Goal: Task Accomplishment & Management: Complete application form

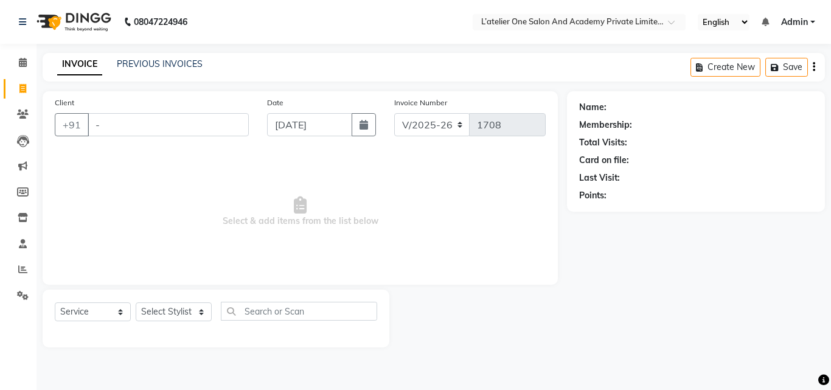
select select "6939"
select select "service"
click at [19, 271] on icon at bounding box center [22, 269] width 9 height 9
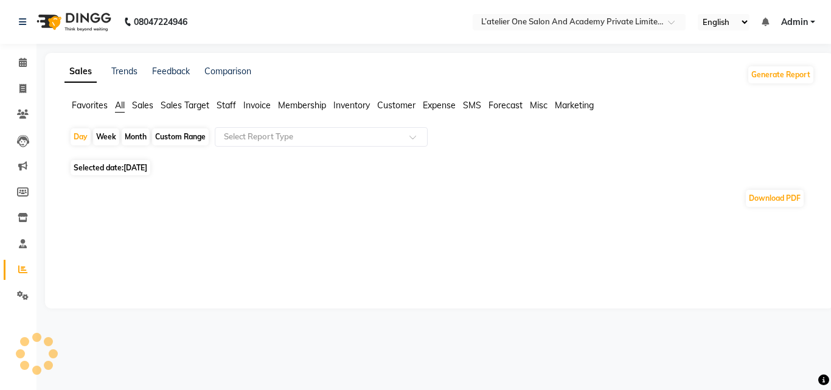
click at [129, 135] on div "Month" at bounding box center [136, 136] width 28 height 17
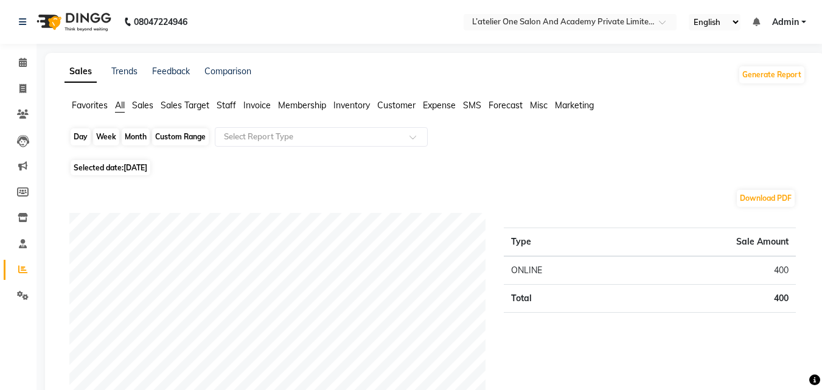
click at [144, 137] on div "Month" at bounding box center [136, 136] width 28 height 17
select select "9"
select select "2025"
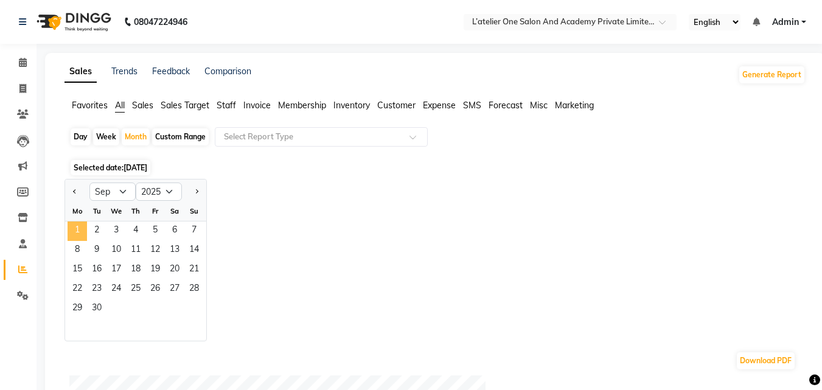
click at [78, 226] on span "1" at bounding box center [77, 230] width 19 height 19
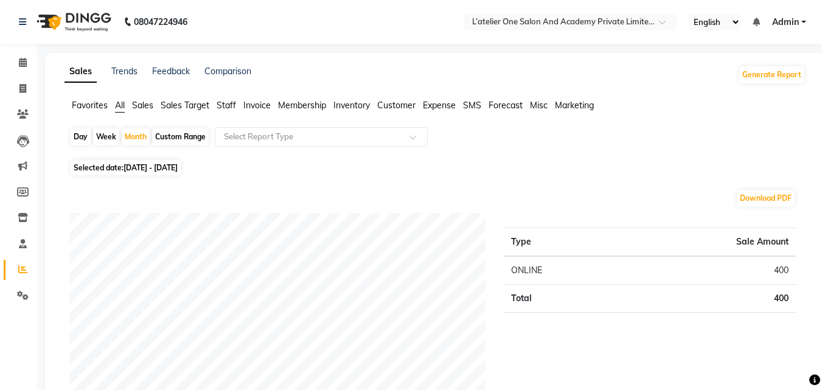
click at [75, 191] on div "Download PDF" at bounding box center [432, 198] width 726 height 19
click at [136, 132] on div "Month" at bounding box center [136, 136] width 28 height 17
select select "9"
select select "2025"
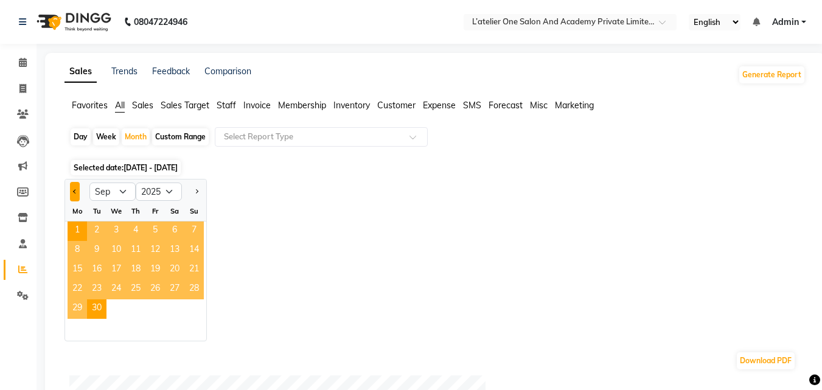
click at [75, 190] on span "Previous month" at bounding box center [75, 191] width 4 height 4
select select "8"
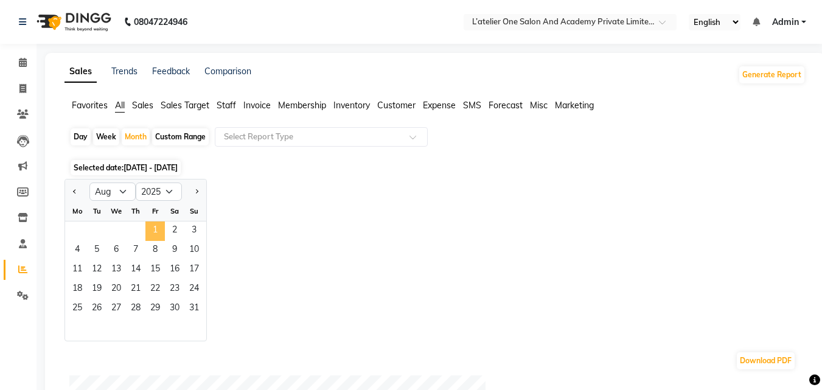
click at [162, 226] on span "1" at bounding box center [154, 230] width 19 height 19
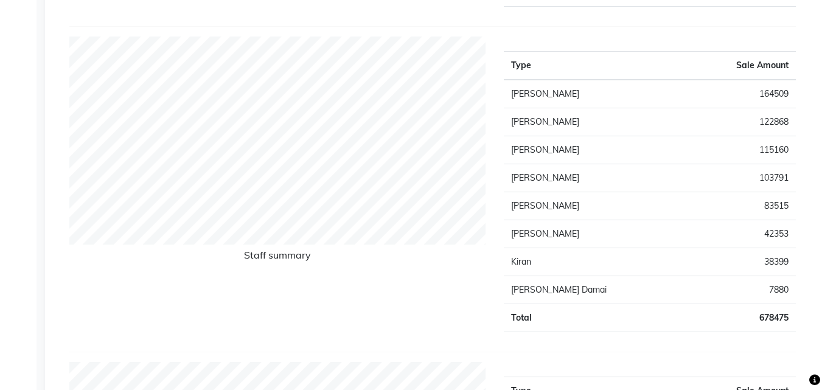
scroll to position [449, 0]
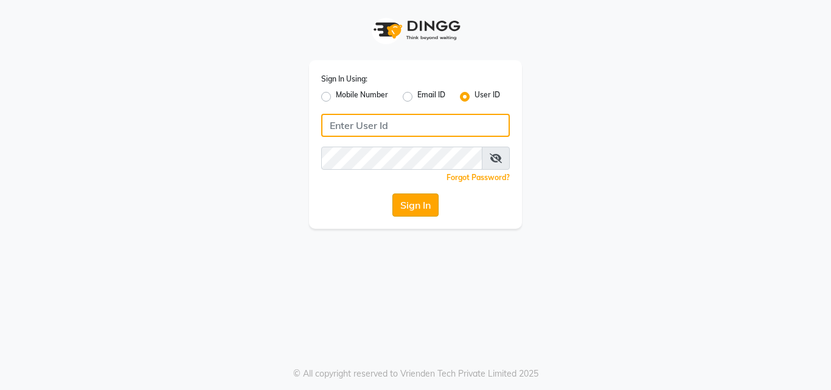
type input "lateliersalon"
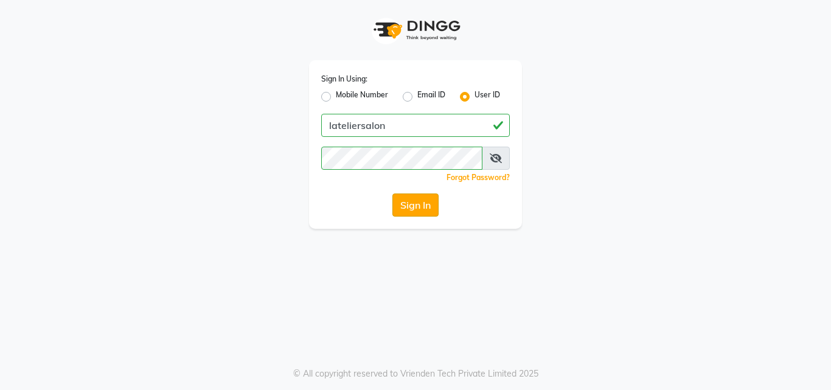
click at [397, 212] on button "Sign In" at bounding box center [415, 204] width 46 height 23
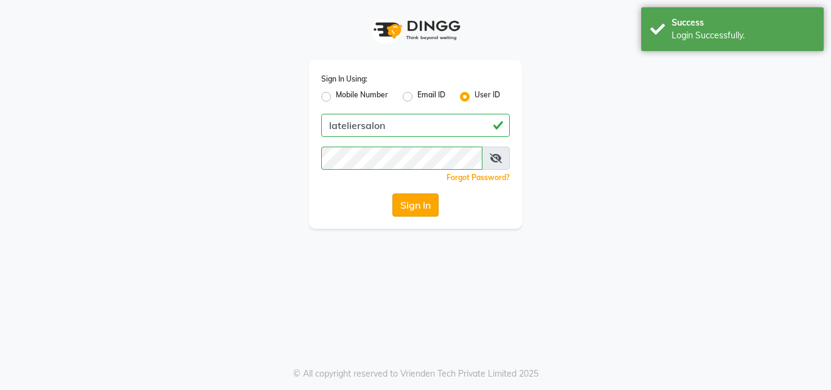
click at [405, 206] on button "Sign In" at bounding box center [415, 204] width 46 height 23
click at [417, 207] on button "Sign In" at bounding box center [415, 204] width 46 height 23
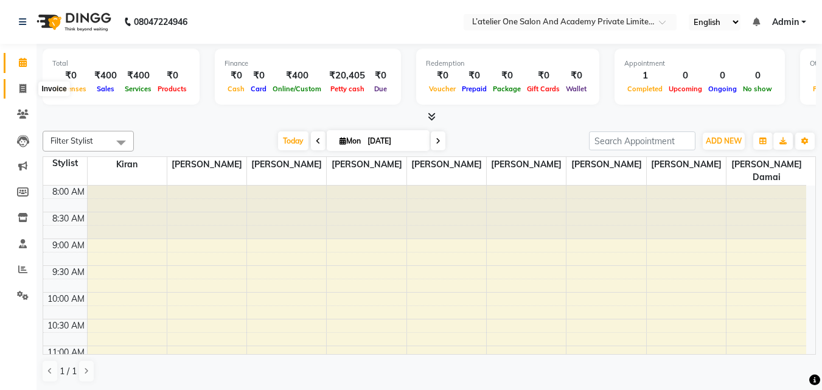
click at [21, 88] on icon at bounding box center [22, 88] width 7 height 9
select select "service"
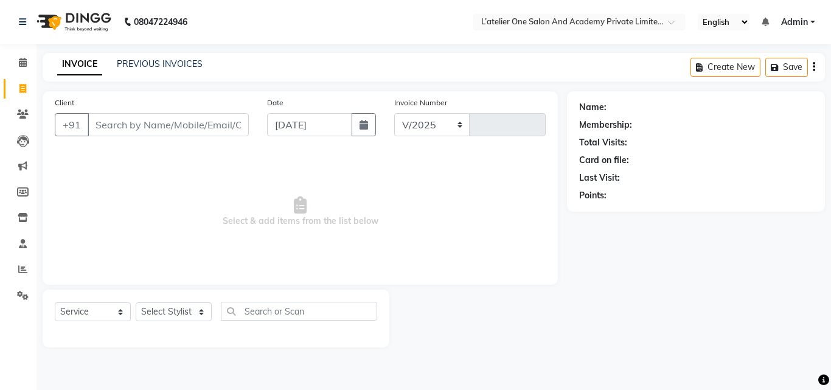
select select "6939"
type input "1708"
click at [166, 128] on input "Client" at bounding box center [168, 124] width 161 height 23
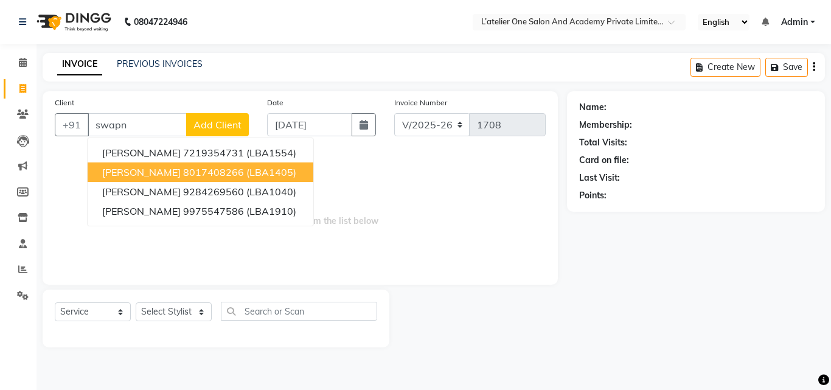
click at [184, 167] on ngb-highlight "8017408266" at bounding box center [213, 172] width 61 height 12
type input "8017408266"
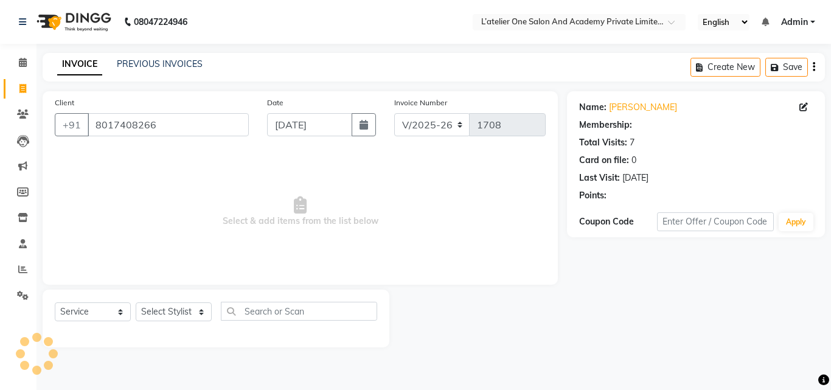
select select "2: Object"
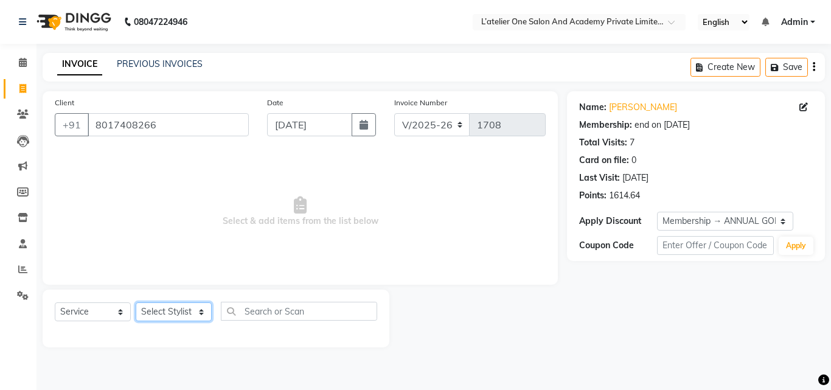
click at [181, 308] on select "Select Stylist [PERSON_NAME] [PERSON_NAME] [PERSON_NAME] [PERSON_NAME] [PERSON_…" at bounding box center [174, 311] width 76 height 19
select select "61341"
click at [136, 302] on select "Select Stylist [PERSON_NAME] [PERSON_NAME] [PERSON_NAME] [PERSON_NAME] [PERSON_…" at bounding box center [174, 311] width 76 height 19
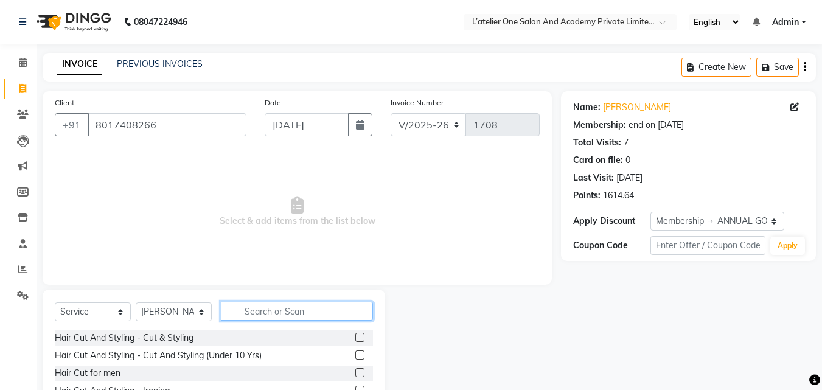
click at [254, 307] on input "text" at bounding box center [297, 311] width 152 height 19
type input "hair cut"
click at [355, 374] on label at bounding box center [359, 372] width 9 height 9
click at [355, 374] on input "checkbox" at bounding box center [359, 373] width 8 height 8
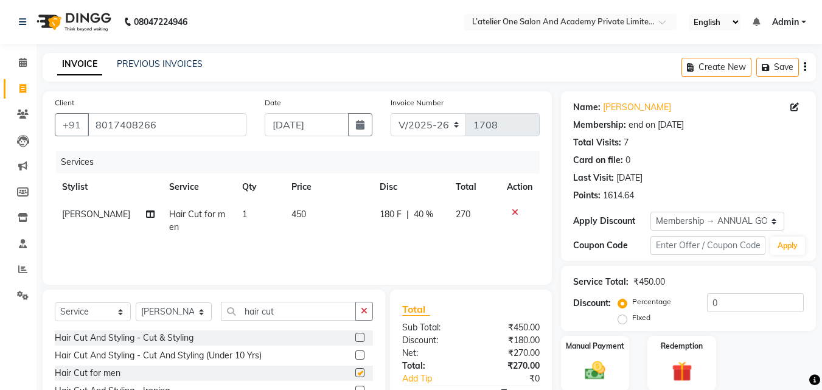
checkbox input "false"
click at [322, 310] on input "hair cut" at bounding box center [288, 311] width 135 height 19
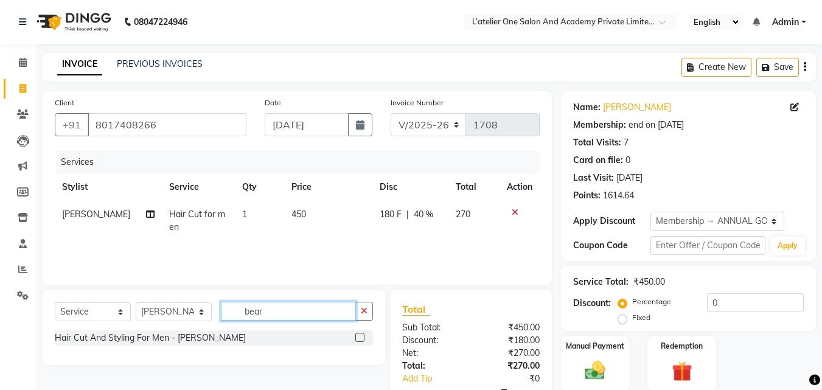
type input "bear"
click at [359, 340] on label at bounding box center [359, 337] width 9 height 9
click at [359, 340] on input "checkbox" at bounding box center [359, 338] width 8 height 8
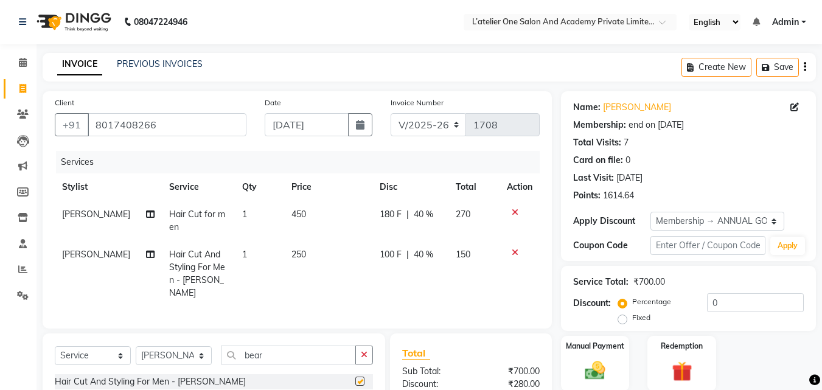
checkbox input "false"
click at [341, 350] on input "bear" at bounding box center [288, 355] width 135 height 19
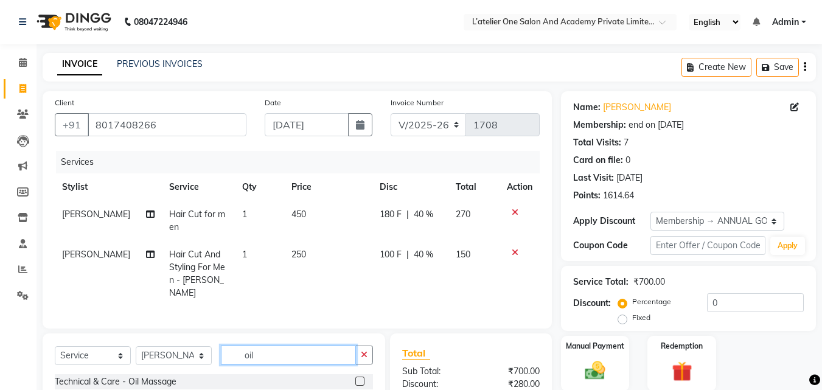
type input "oil"
click at [360, 379] on label at bounding box center [359, 381] width 9 height 9
click at [360, 379] on input "checkbox" at bounding box center [359, 382] width 8 height 8
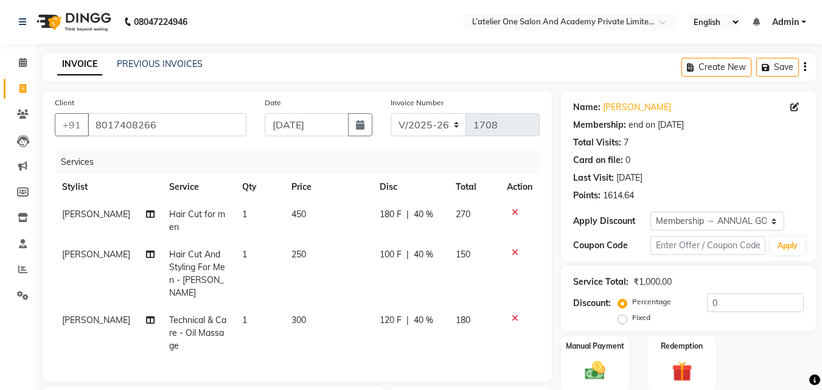
checkbox input "false"
click at [330, 307] on td "300" at bounding box center [328, 333] width 89 height 53
select select "61341"
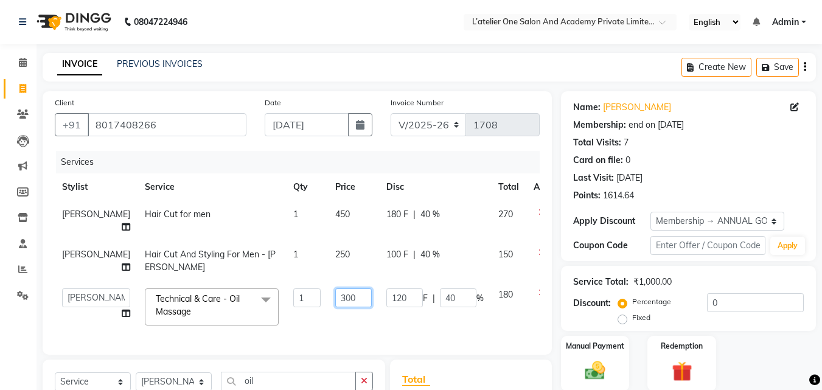
click at [330, 307] on td "300" at bounding box center [353, 307] width 51 height 52
type input "400"
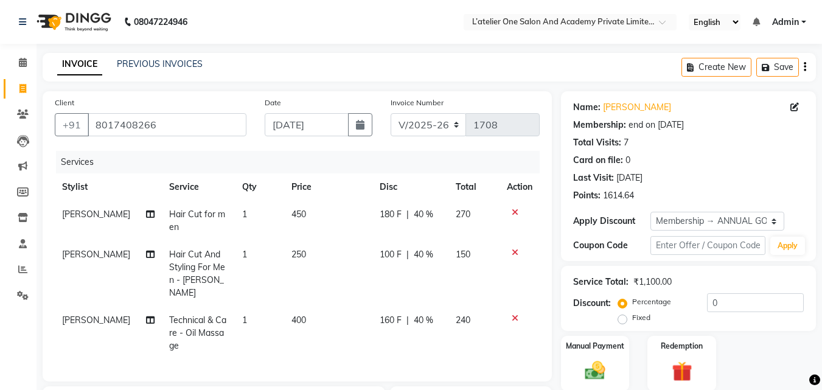
click at [330, 310] on td "400" at bounding box center [328, 333] width 89 height 53
select select "61341"
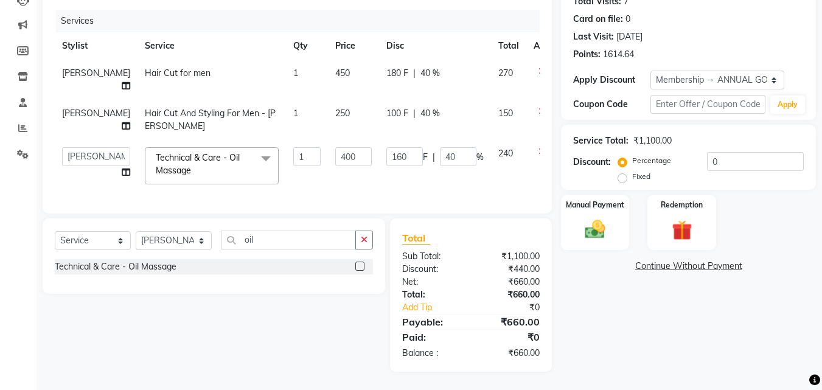
scroll to position [150, 0]
click at [602, 217] on img at bounding box center [595, 229] width 34 height 24
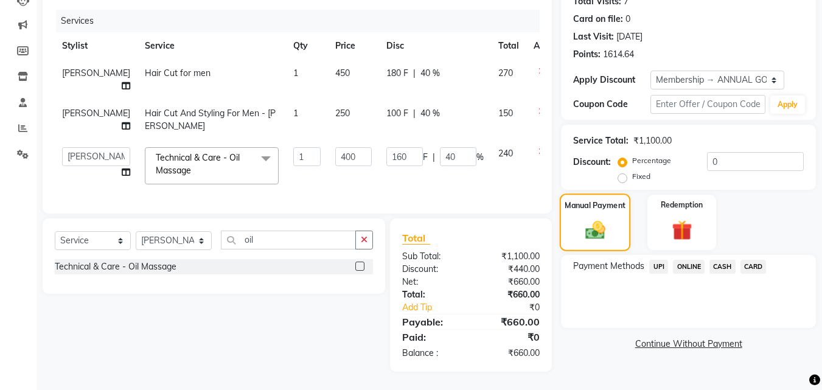
click at [602, 208] on div "Manual Payment" at bounding box center [595, 222] width 71 height 58
click at [601, 209] on div "Manual Payment" at bounding box center [595, 222] width 71 height 58
click at [746, 260] on span "CARD" at bounding box center [753, 267] width 26 height 14
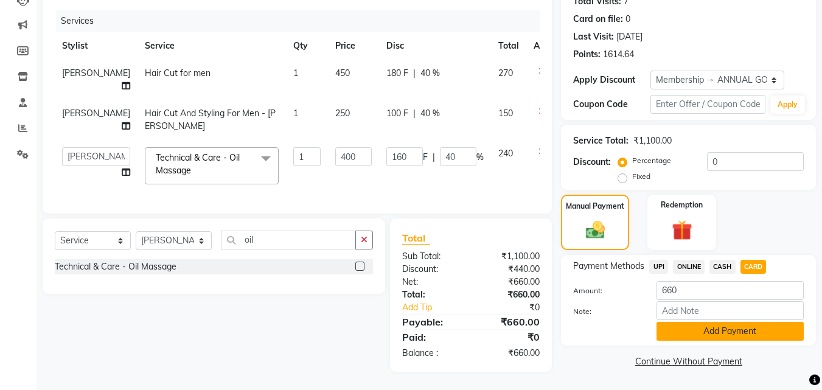
click at [692, 330] on button "Add Payment" at bounding box center [729, 331] width 147 height 19
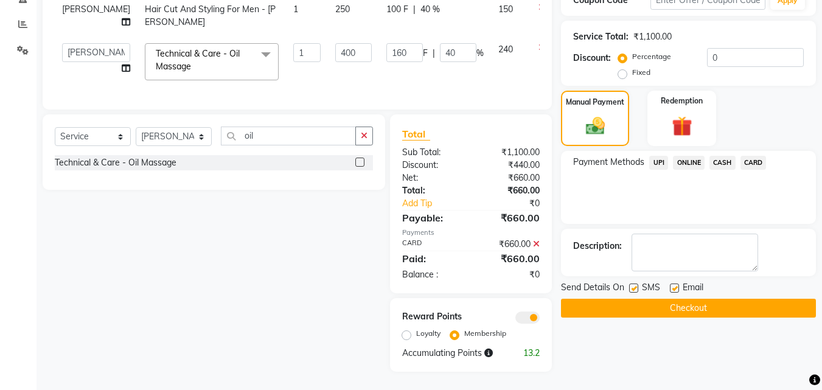
scroll to position [254, 0]
click at [692, 302] on button "Checkout" at bounding box center [688, 308] width 255 height 19
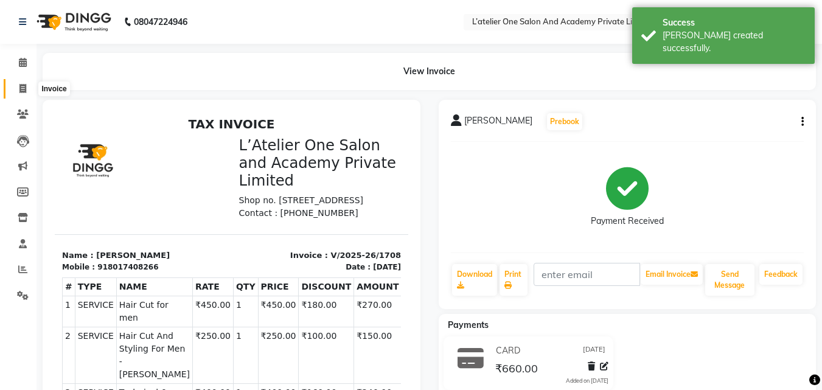
click at [22, 85] on icon at bounding box center [22, 88] width 7 height 9
select select "service"
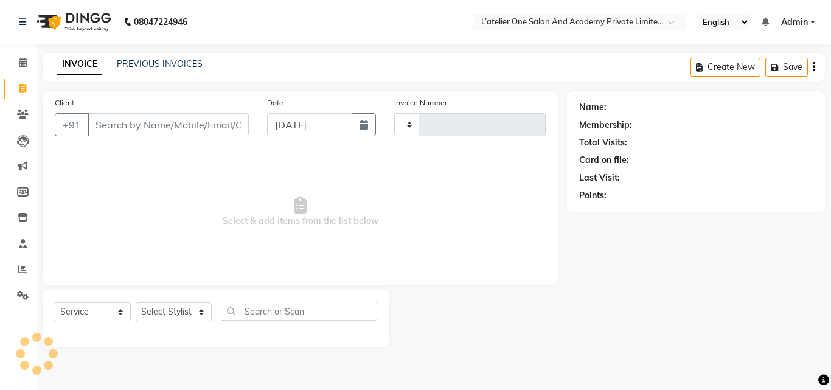
type input "1709"
select select "6939"
